Goal: Transaction & Acquisition: Book appointment/travel/reservation

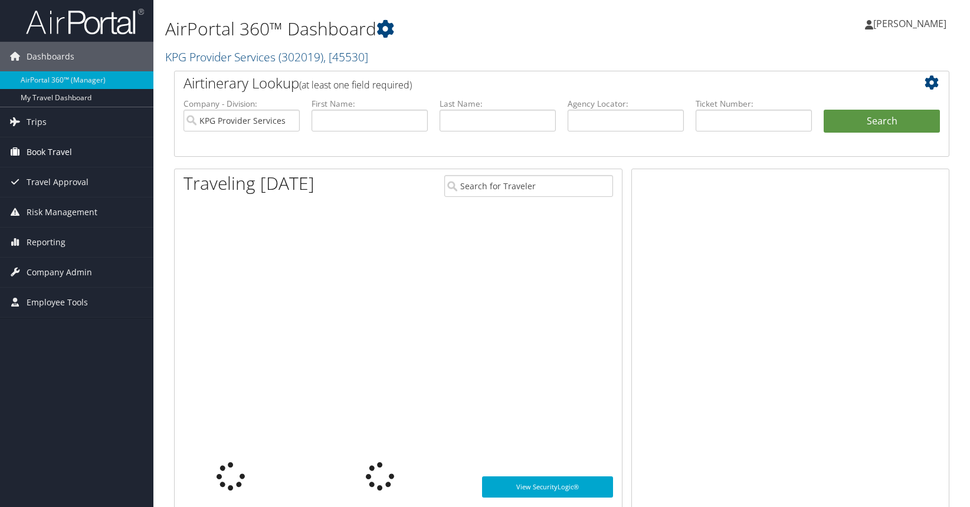
drag, startPoint x: 0, startPoint y: 0, endPoint x: 79, endPoint y: 145, distance: 165.3
click at [79, 145] on link "Book Travel" at bounding box center [76, 151] width 153 height 29
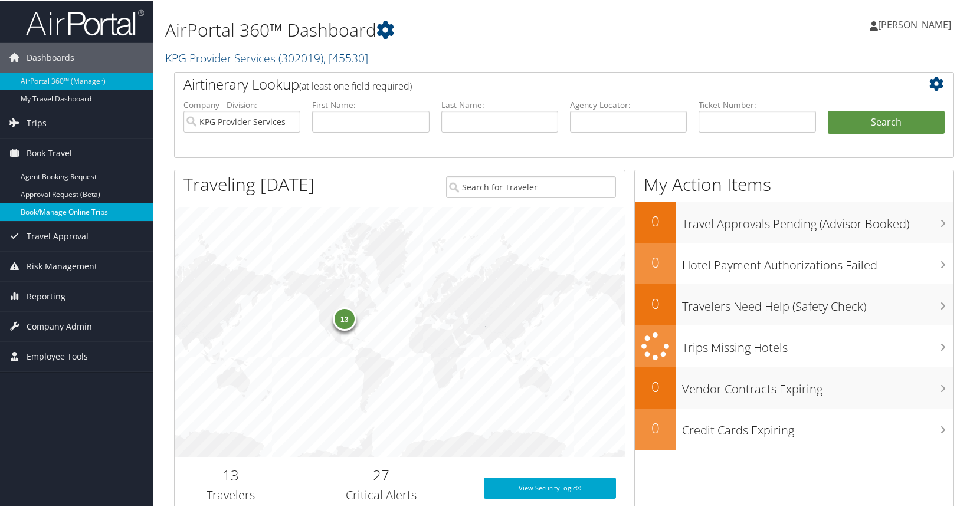
click at [60, 212] on link "Book/Manage Online Trips" at bounding box center [76, 211] width 153 height 18
click at [58, 208] on link "Book/Manage Online Trips" at bounding box center [76, 211] width 153 height 18
